Goal: Information Seeking & Learning: Learn about a topic

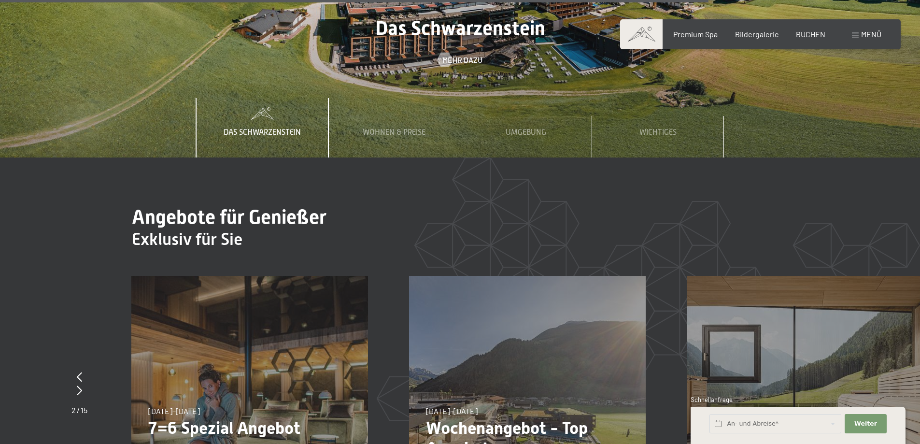
scroll to position [4271, 0]
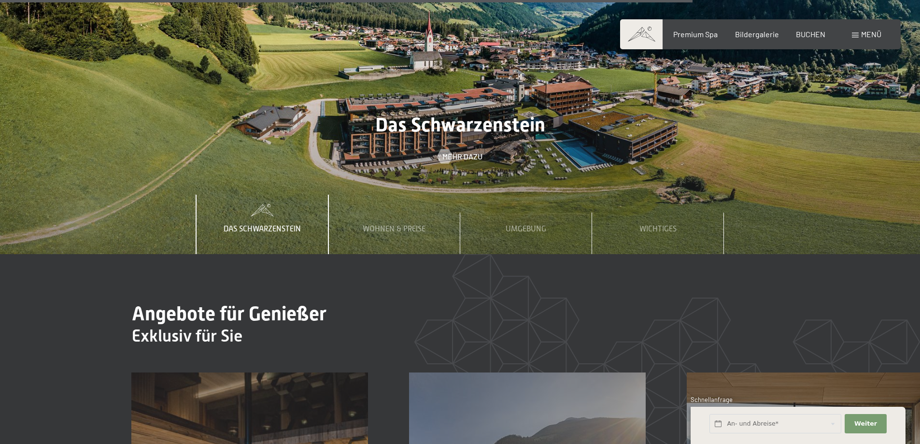
click at [856, 38] on div "Menü" at bounding box center [866, 34] width 29 height 11
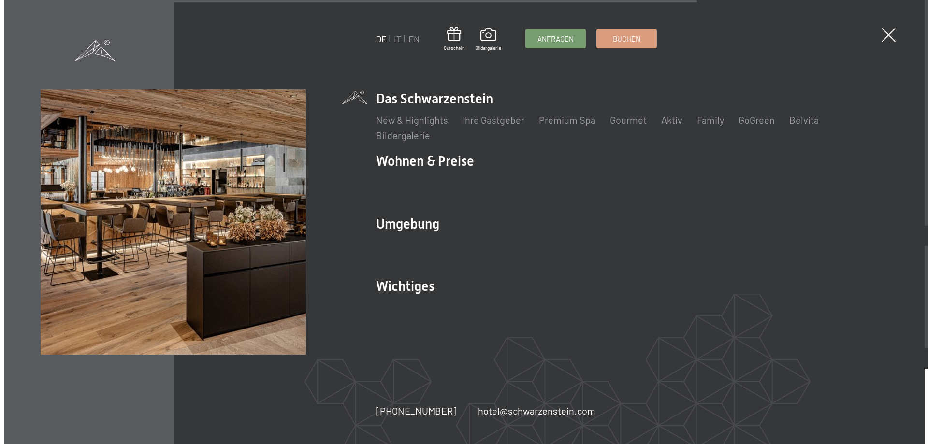
scroll to position [4286, 0]
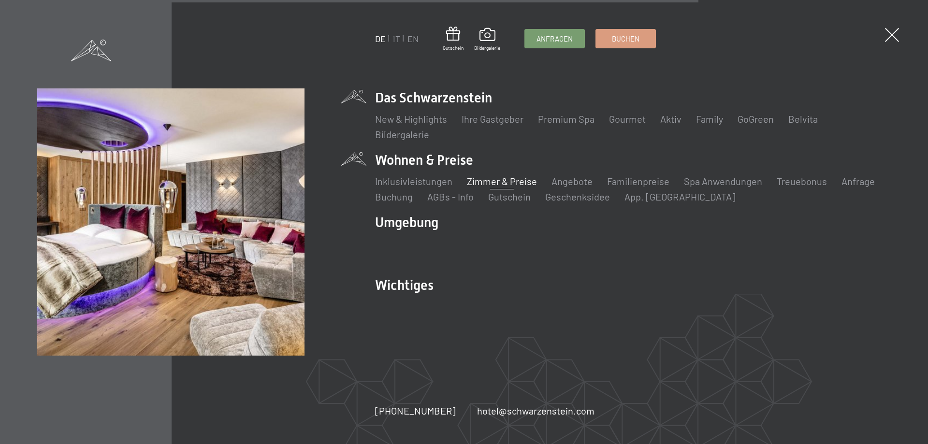
click at [502, 184] on link "Zimmer & Preise" at bounding box center [502, 181] width 70 height 12
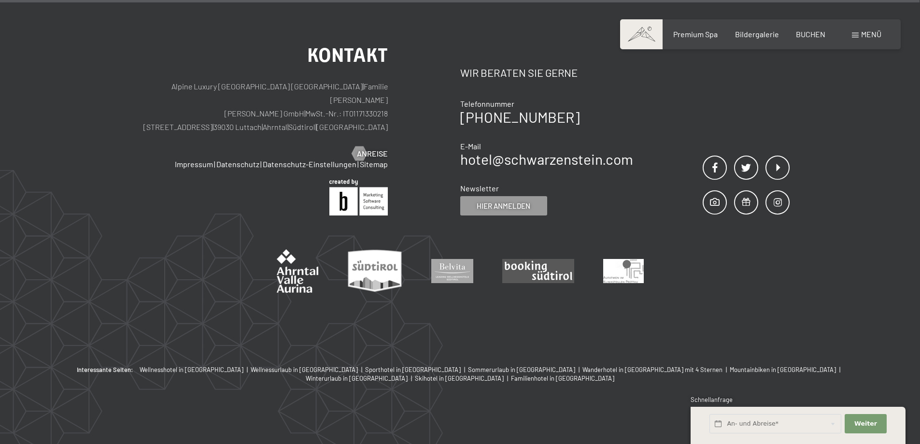
scroll to position [3142, 0]
click at [211, 367] on span "Wellnesshotel in [GEOGRAPHIC_DATA]" at bounding box center [192, 369] width 104 height 8
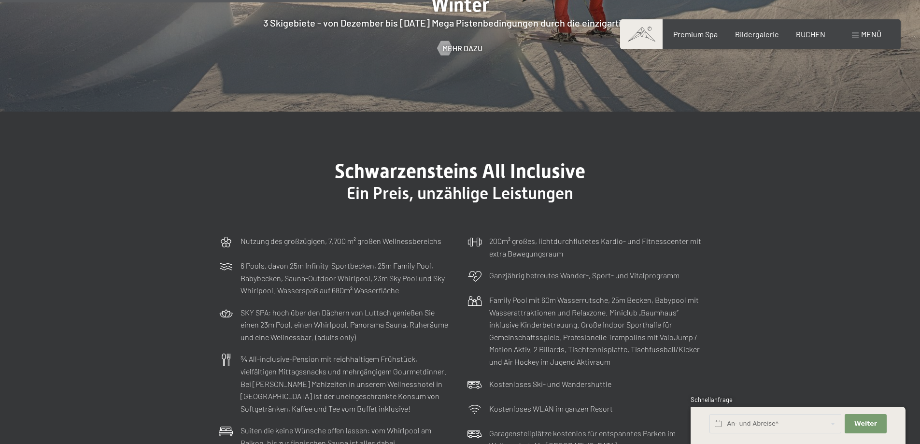
scroll to position [3044, 0]
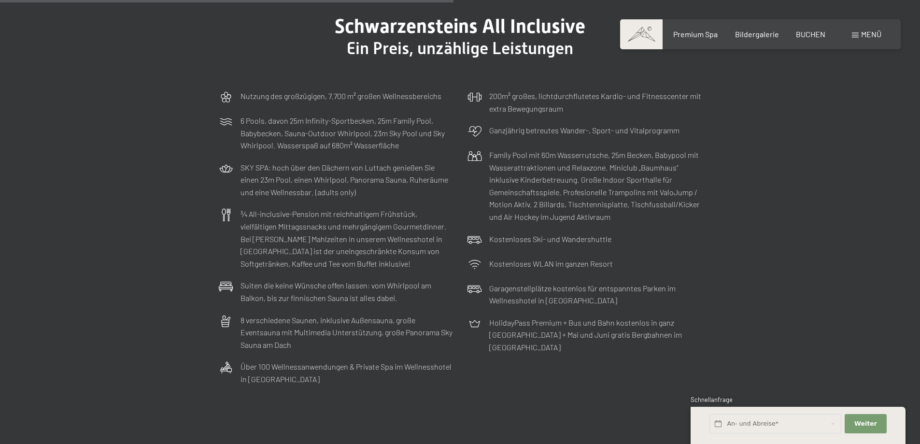
click at [860, 35] on div "Menü" at bounding box center [866, 34] width 29 height 11
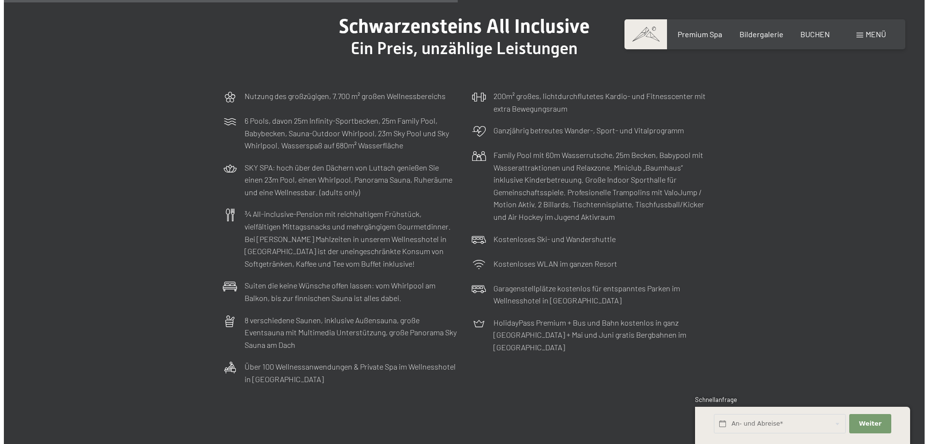
scroll to position [3059, 0]
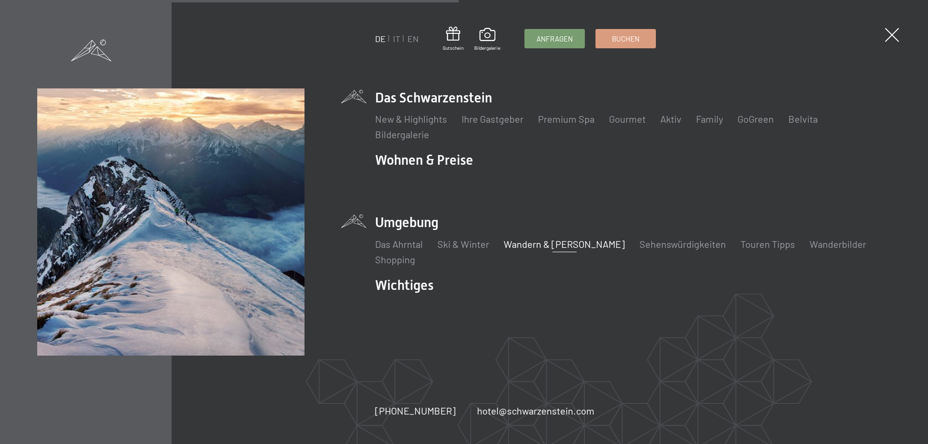
click at [523, 244] on link "Wandern & [PERSON_NAME]" at bounding box center [563, 244] width 121 height 12
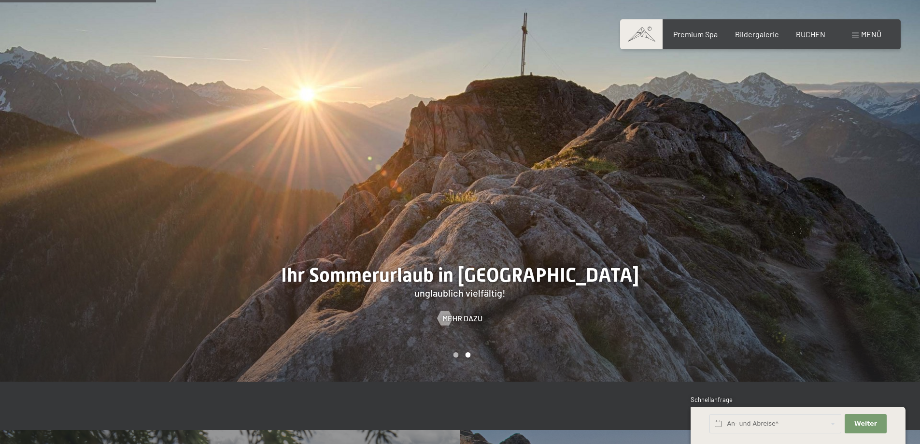
scroll to position [1498, 0]
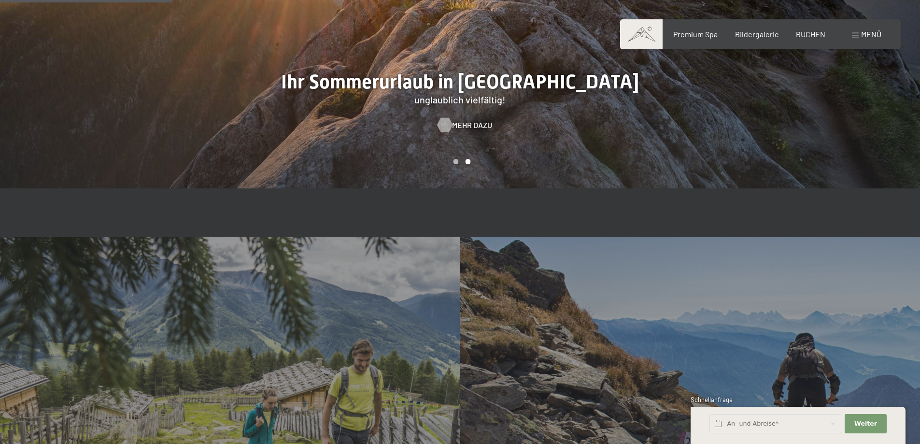
click at [469, 125] on span "Mehr dazu" at bounding box center [472, 125] width 40 height 11
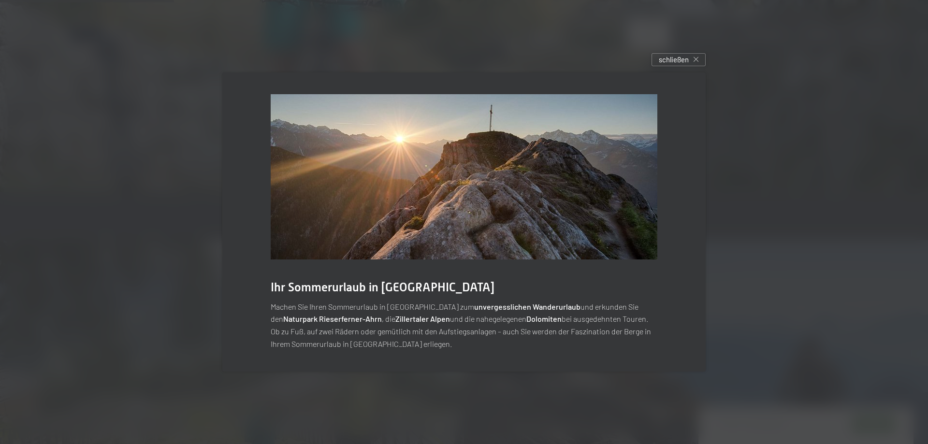
click at [781, 269] on div at bounding box center [464, 222] width 928 height 444
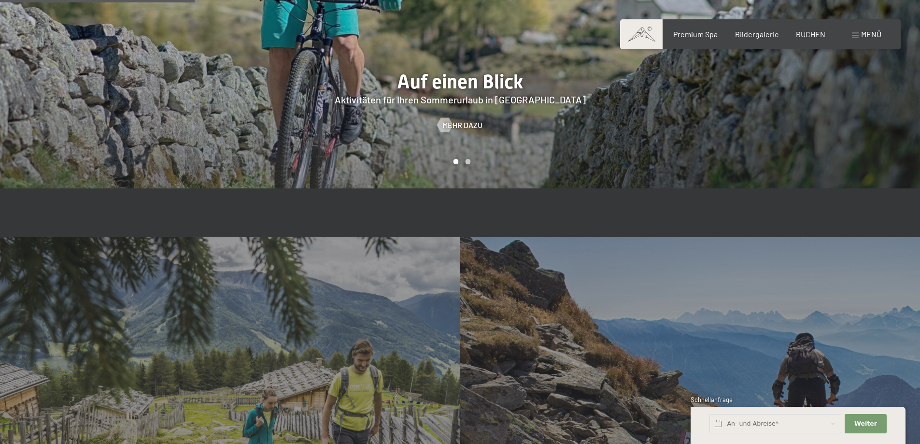
scroll to position [1691, 0]
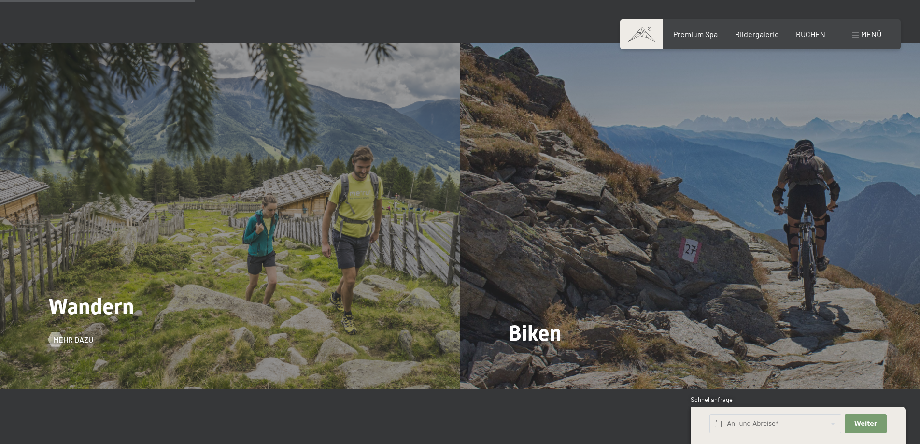
click at [210, 182] on div "Wandern Mehr dazu" at bounding box center [230, 215] width 460 height 345
click at [84, 339] on span "Mehr dazu" at bounding box center [83, 339] width 40 height 11
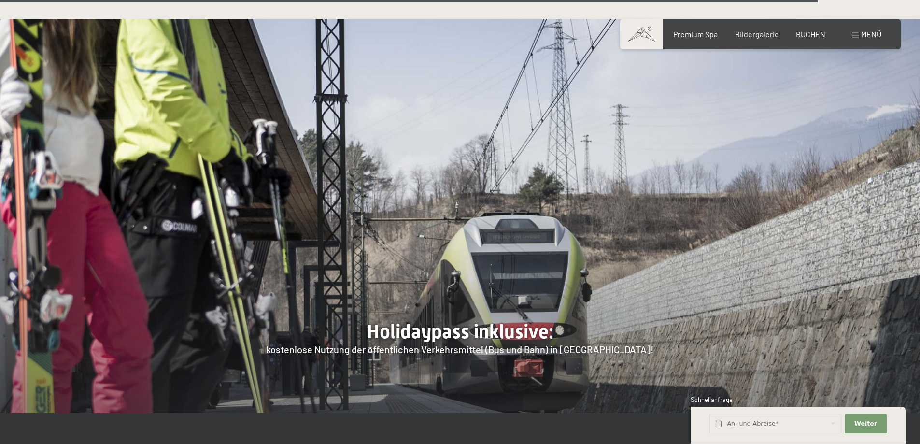
scroll to position [3624, 0]
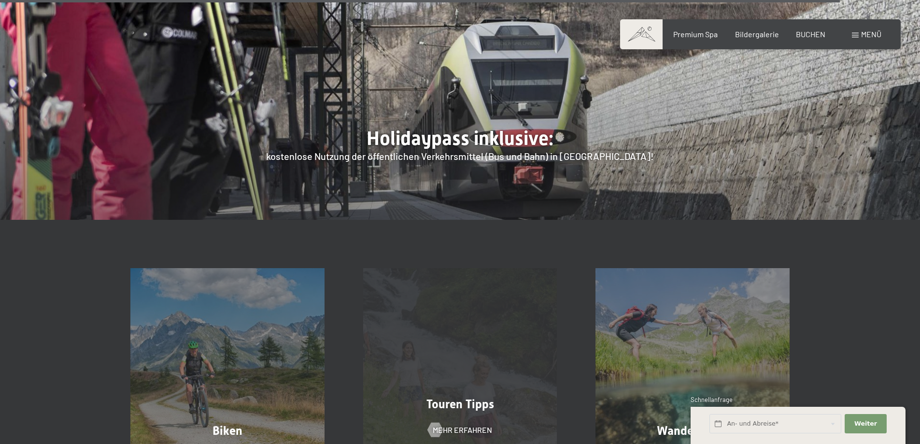
click at [482, 268] on div "Touren Tipps Mehr erfahren" at bounding box center [460, 365] width 233 height 194
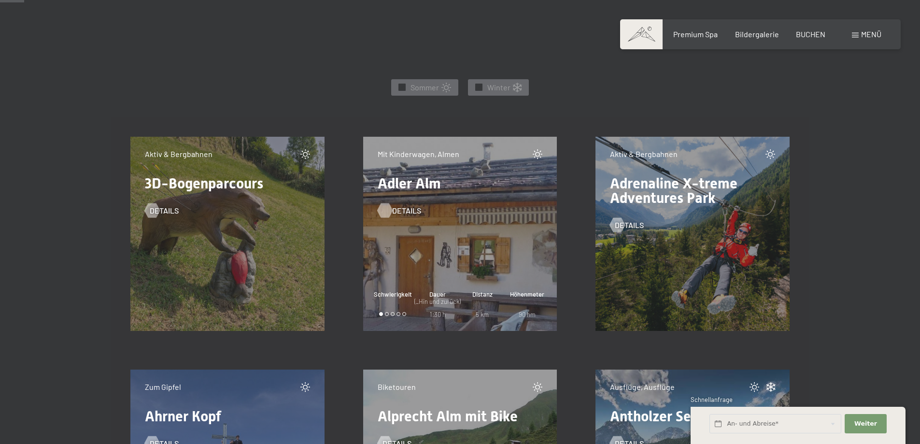
click at [400, 211] on span "Details" at bounding box center [406, 210] width 29 height 11
click at [165, 209] on span "Details" at bounding box center [173, 210] width 29 height 11
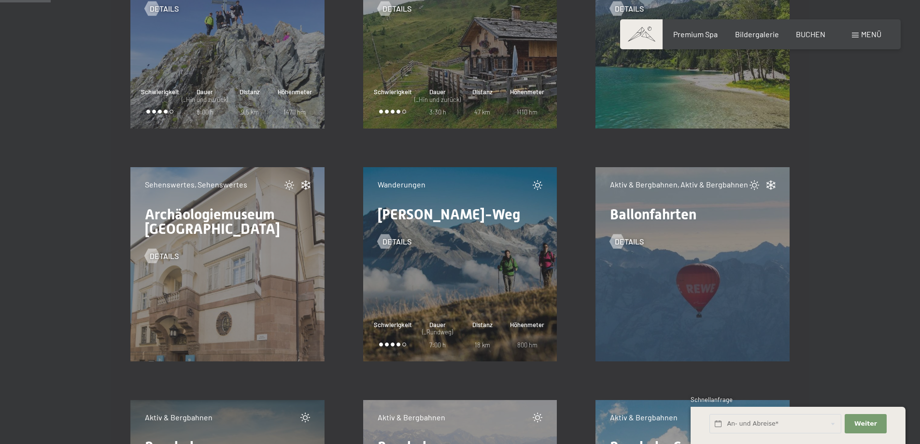
scroll to position [918, 0]
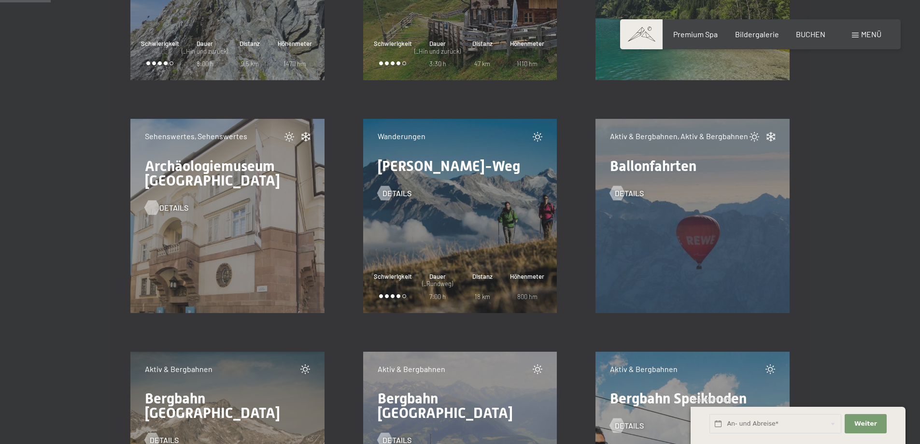
click at [164, 207] on span "Details" at bounding box center [173, 207] width 29 height 11
click at [401, 194] on span "Details" at bounding box center [406, 193] width 29 height 11
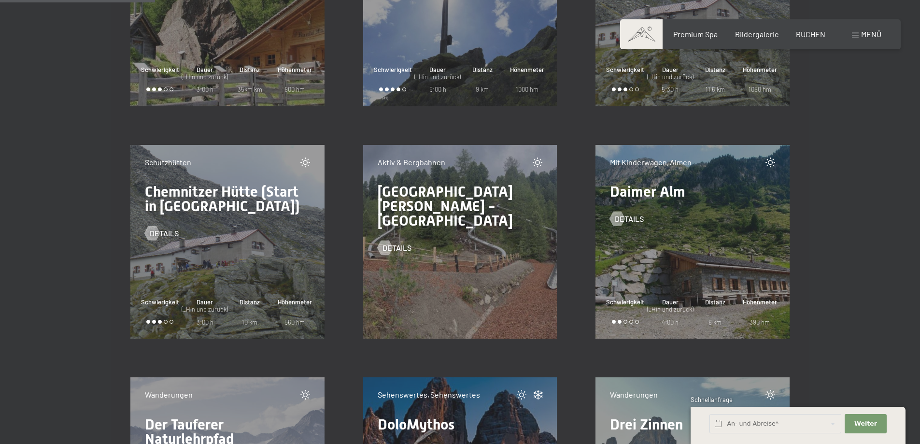
scroll to position [2802, 0]
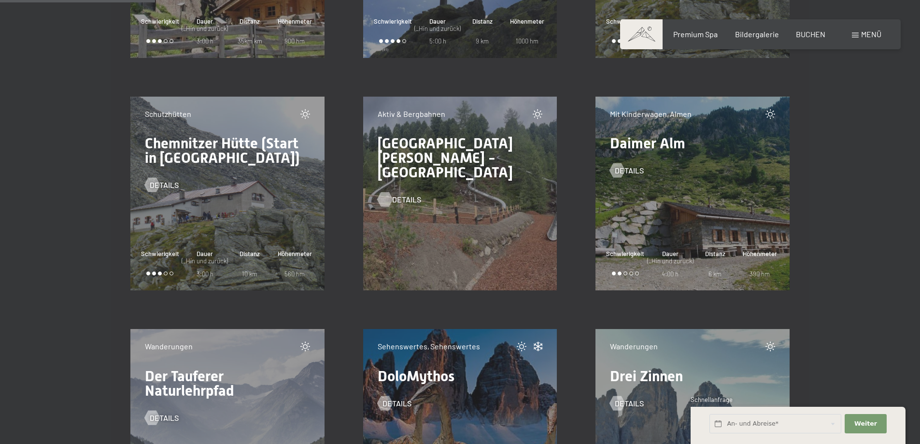
click at [402, 194] on span "Details" at bounding box center [406, 199] width 29 height 11
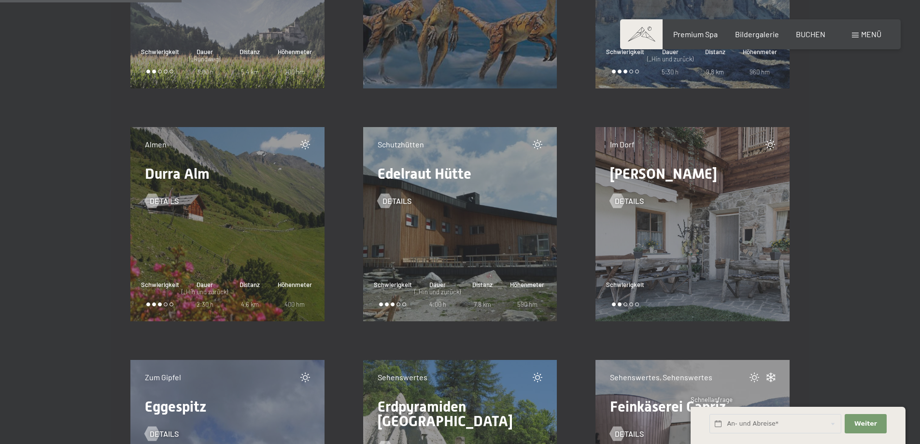
scroll to position [3430, 0]
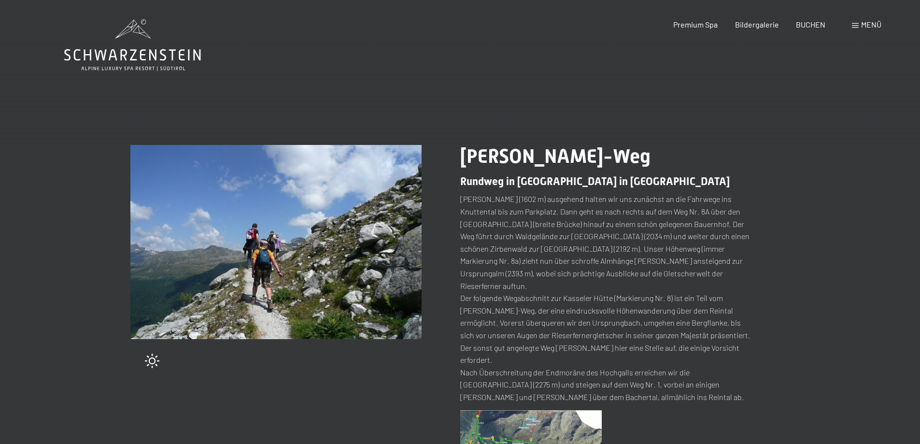
scroll to position [145, 0]
